Goal: Task Accomplishment & Management: Use online tool/utility

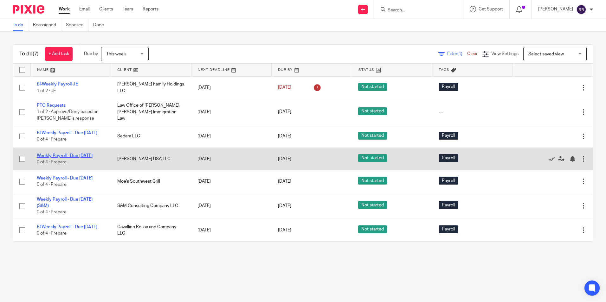
click at [44, 157] on link "Weekly Payroll - Due [DATE]" at bounding box center [65, 156] width 56 height 4
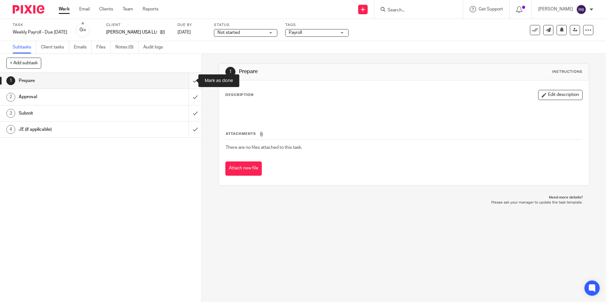
click at [189, 81] on input "submit" at bounding box center [101, 81] width 202 height 16
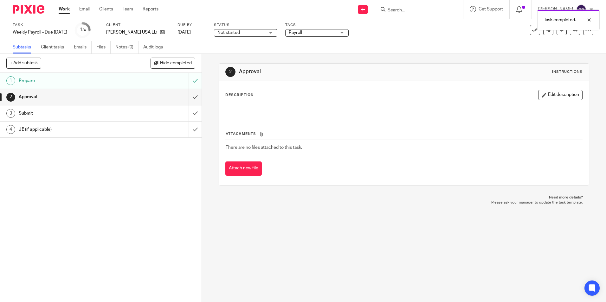
click at [66, 7] on link "Work" at bounding box center [64, 9] width 11 height 6
